Goal: Information Seeking & Learning: Learn about a topic

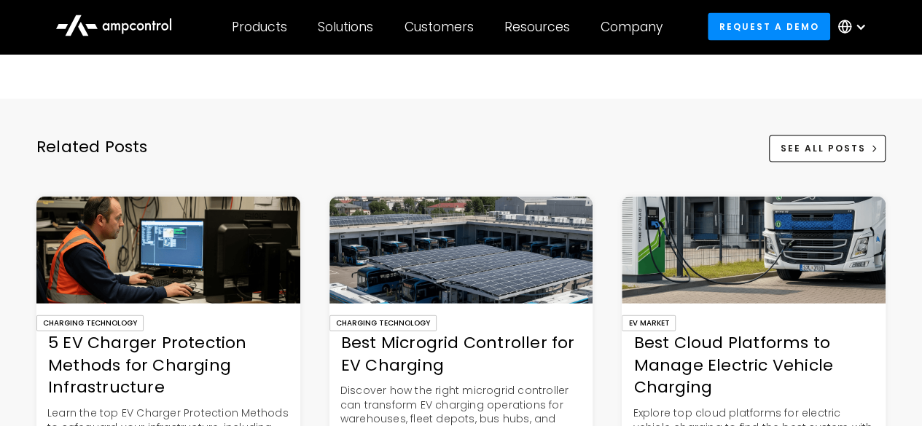
scroll to position [4226, 0]
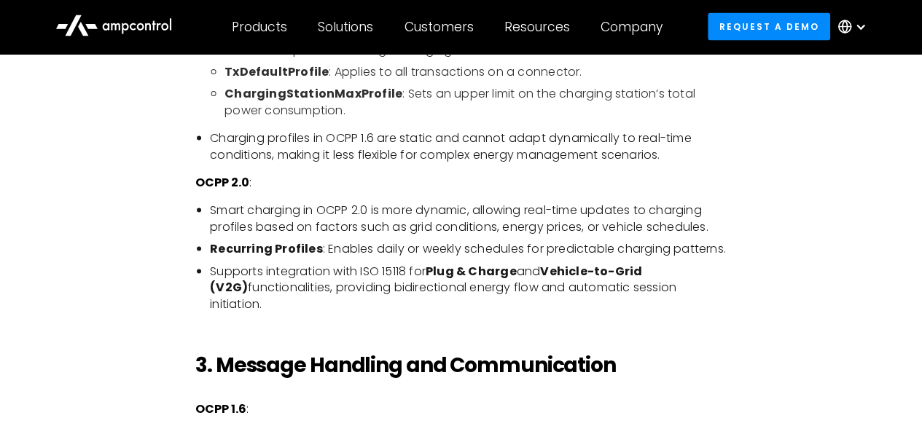
scroll to position [1530, 0]
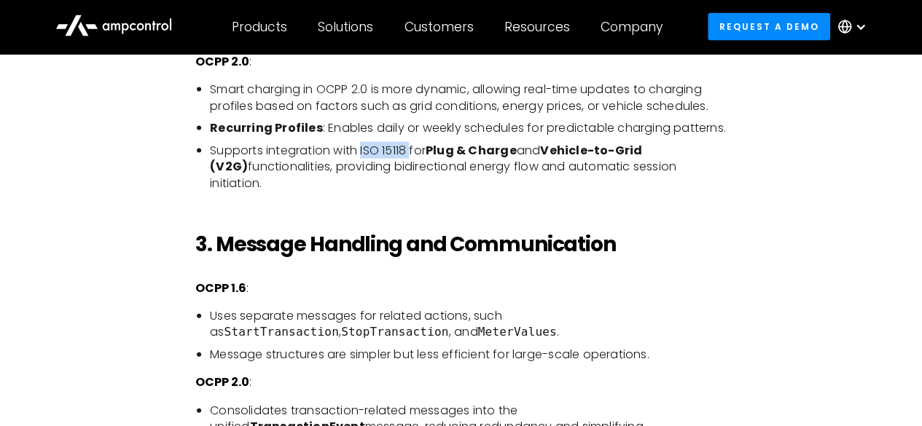
drag, startPoint x: 363, startPoint y: 188, endPoint x: 414, endPoint y: 179, distance: 51.9
click at [414, 179] on li "Supports integration with ISO 15118 for Plug & Charge and Vehicle-to-Grid (V2G)…" at bounding box center [468, 167] width 517 height 49
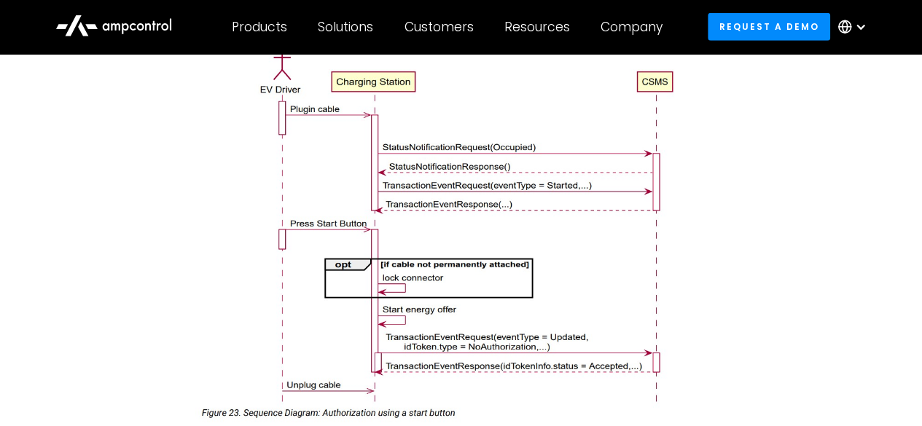
scroll to position [2040, 0]
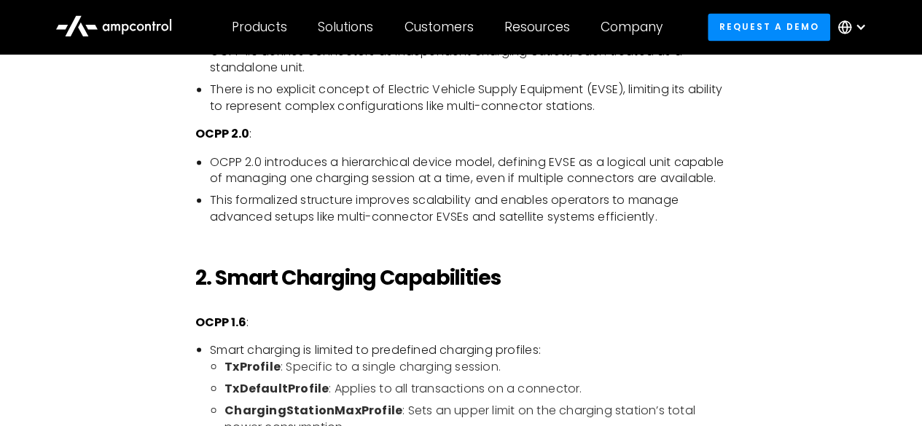
click at [658, 285] on h2 "2. Smart Charging Capabilities" at bounding box center [460, 278] width 531 height 25
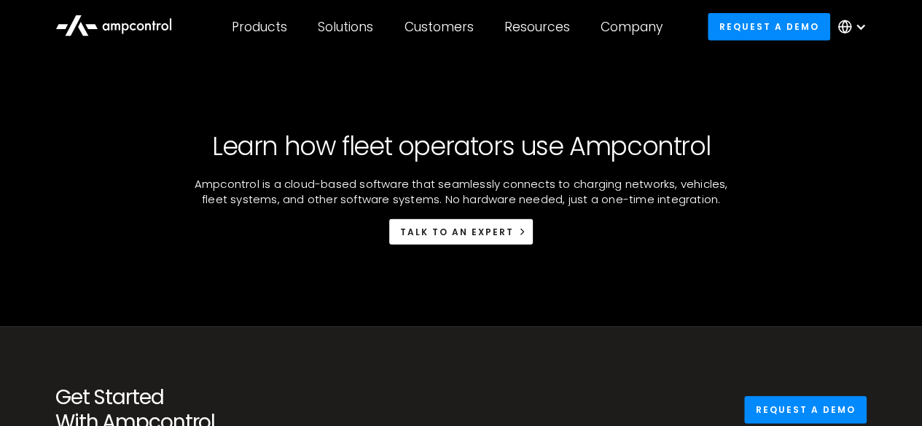
scroll to position [4518, 0]
